Goal: Find specific page/section: Find specific page/section

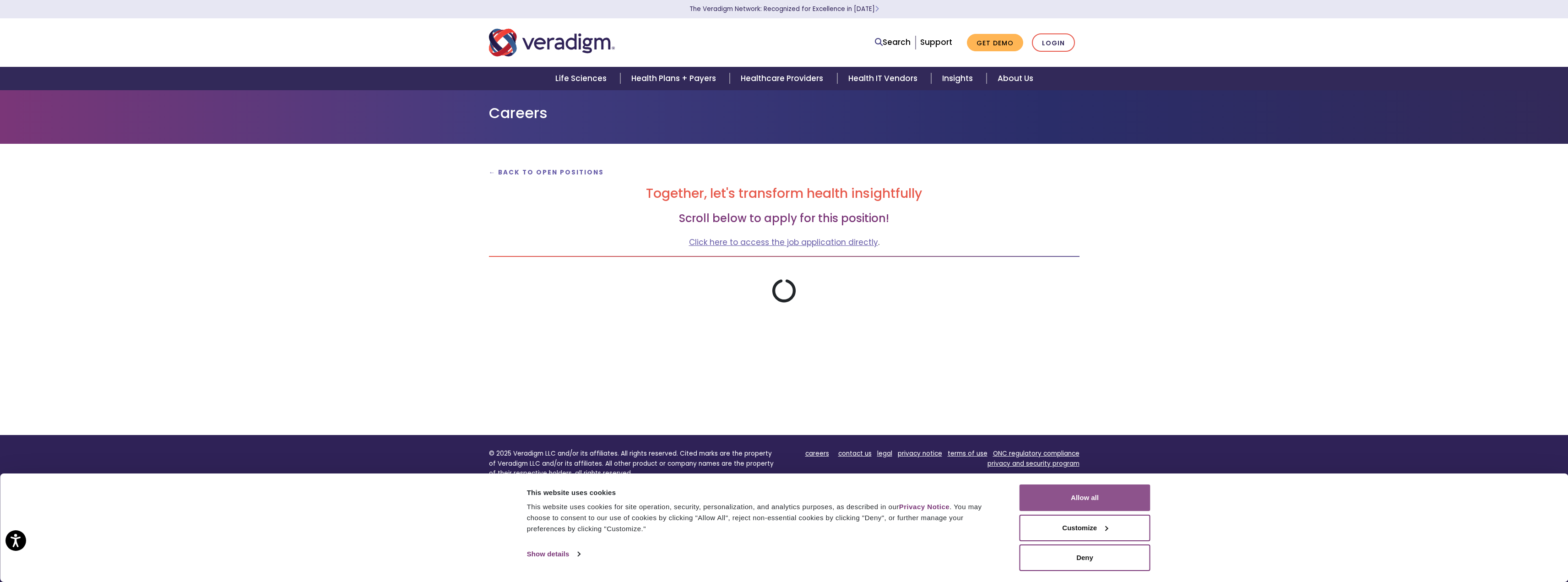
click at [1104, 498] on button "Allow all" at bounding box center [1085, 498] width 131 height 27
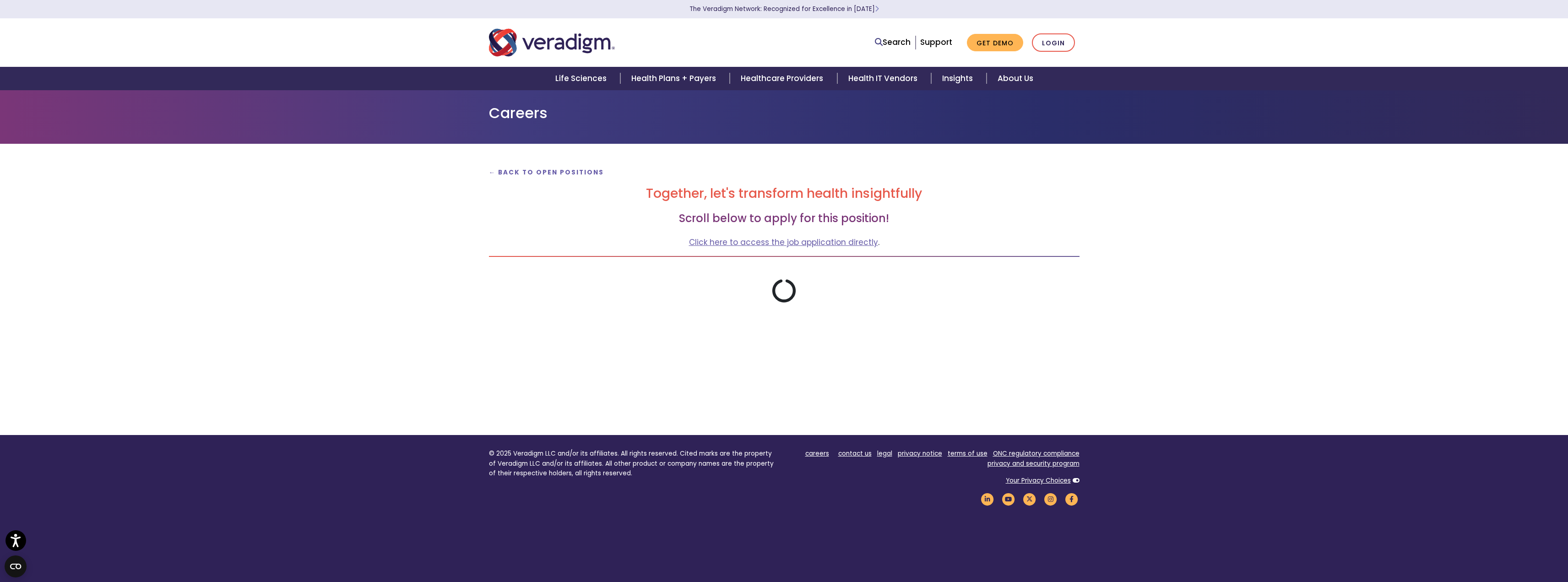
click at [554, 178] on p "← Back to Open Positions" at bounding box center [784, 171] width 591 height 12
click at [569, 173] on strong "← Back to Open Positions" at bounding box center [547, 172] width 116 height 9
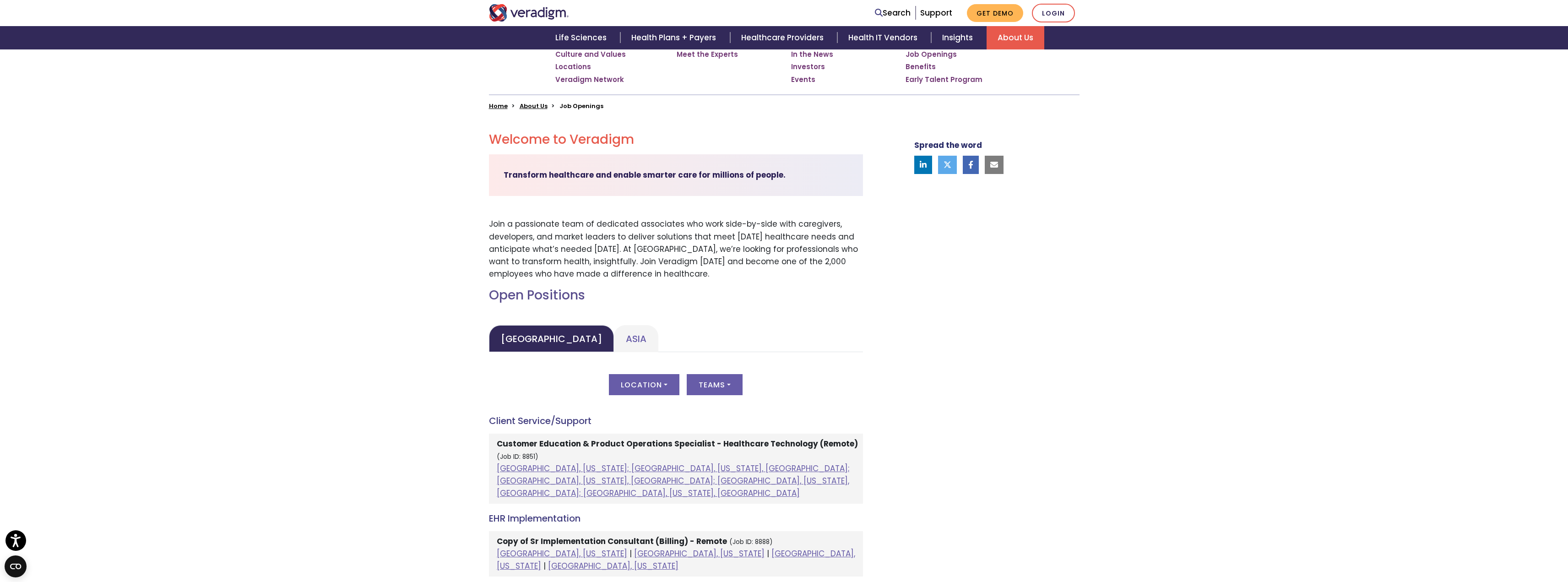
scroll to position [321, 0]
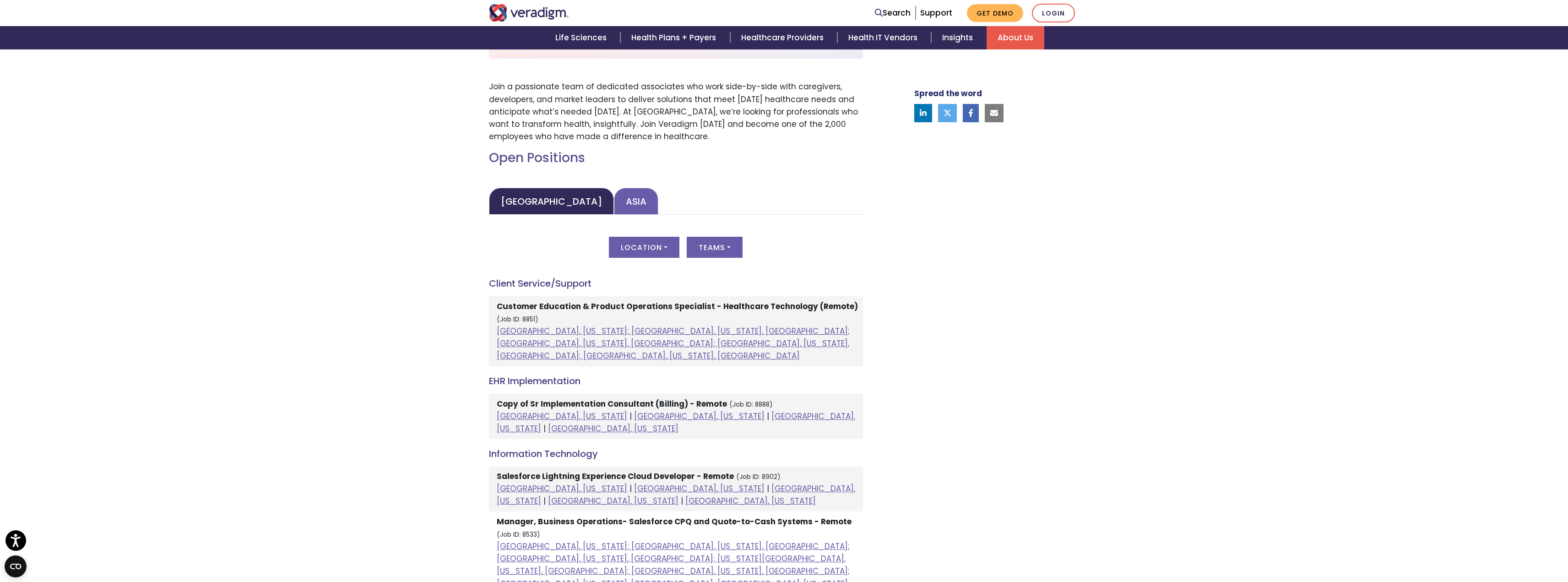
click at [614, 207] on link "Asia" at bounding box center [636, 202] width 44 height 27
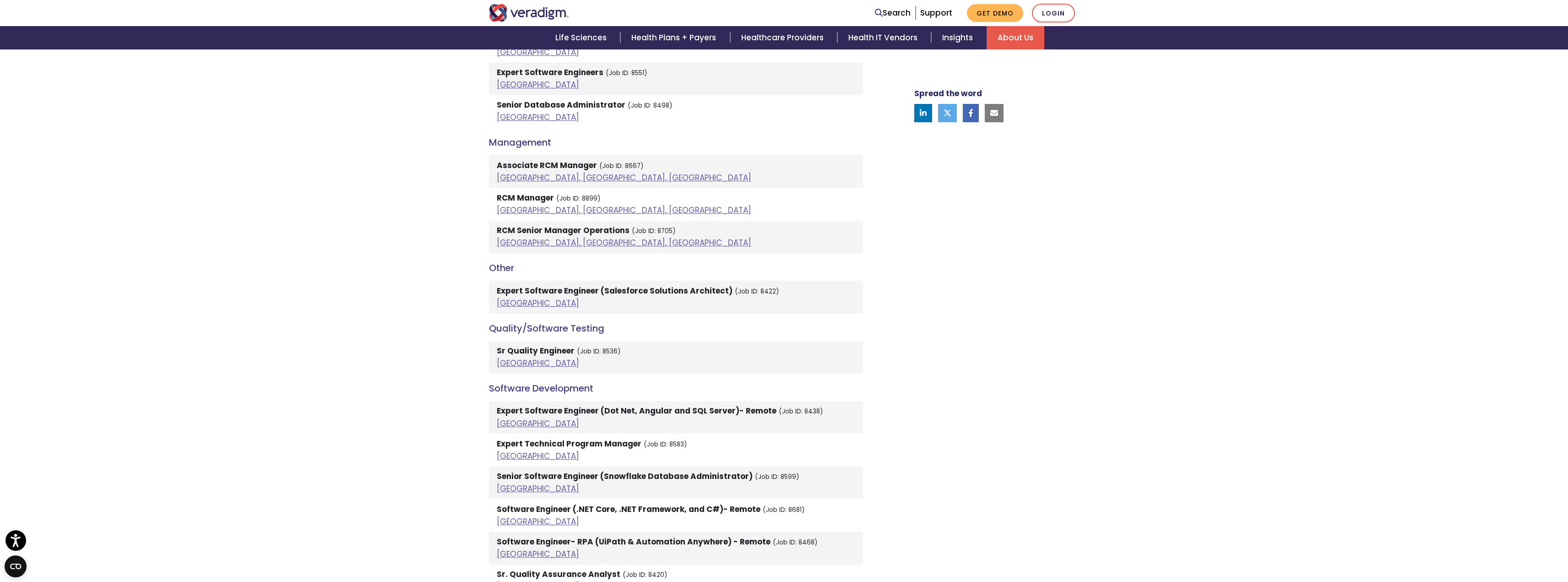
scroll to position [1236, 0]
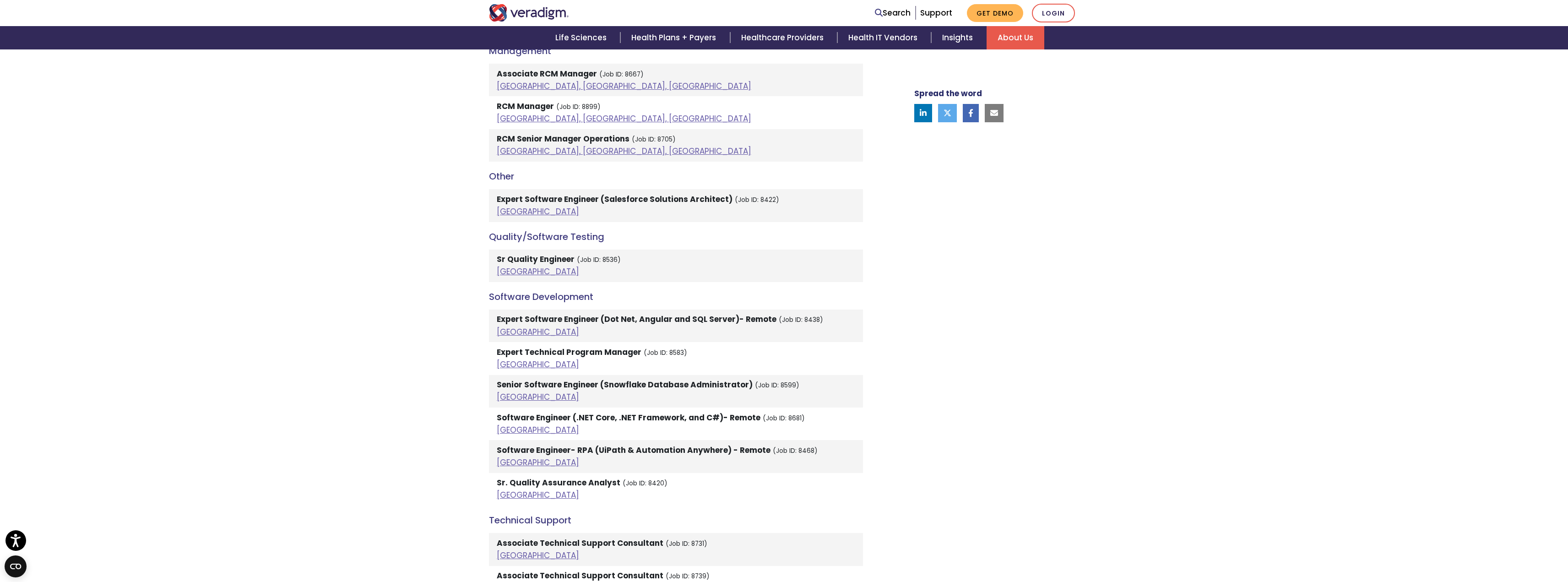
click at [766, 440] on li "Software Engineer- RPA (UiPath & Automation Anywhere) - Remote (Job ID: 8468) I…" at bounding box center [675, 456] width 374 height 32
click at [794, 446] on small "(Job ID: 8468)" at bounding box center [796, 450] width 45 height 9
click at [507, 457] on link "India" at bounding box center [538, 463] width 83 height 11
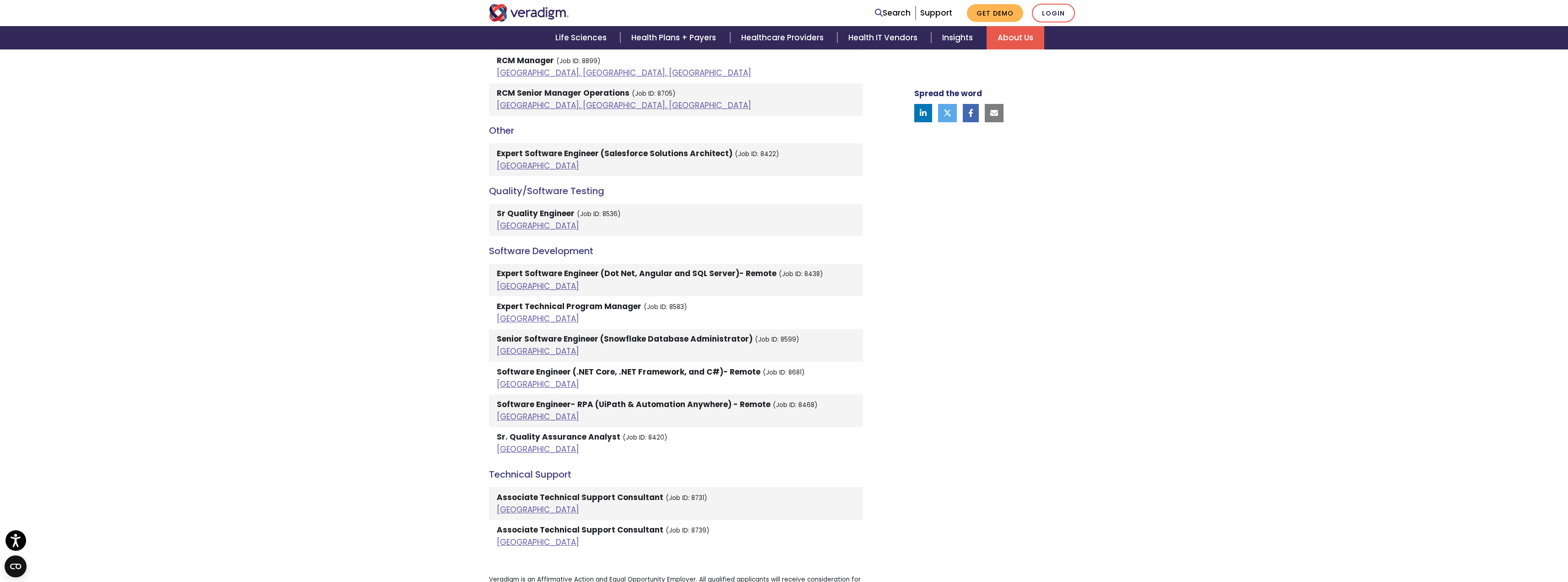
scroll to position [1328, 0]
